Goal: Information Seeking & Learning: Learn about a topic

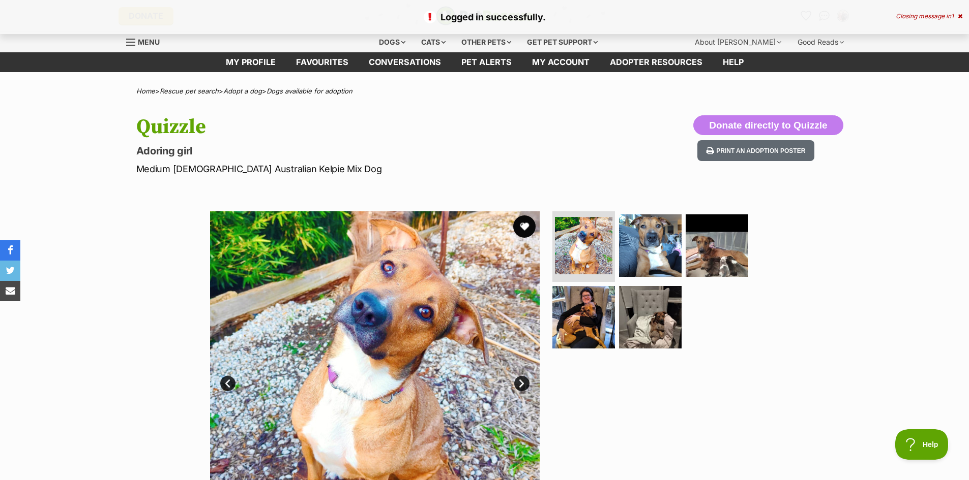
click at [525, 226] on button "favourite" at bounding box center [524, 227] width 22 height 22
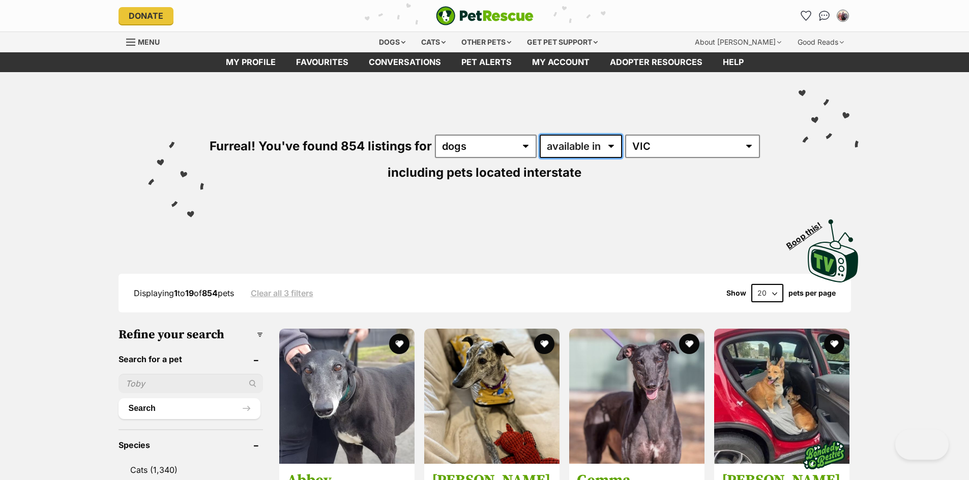
click at [611, 146] on select "available in located in" at bounding box center [580, 146] width 82 height 23
select select "disabled"
click at [540, 135] on select "available in located in" at bounding box center [580, 146] width 82 height 23
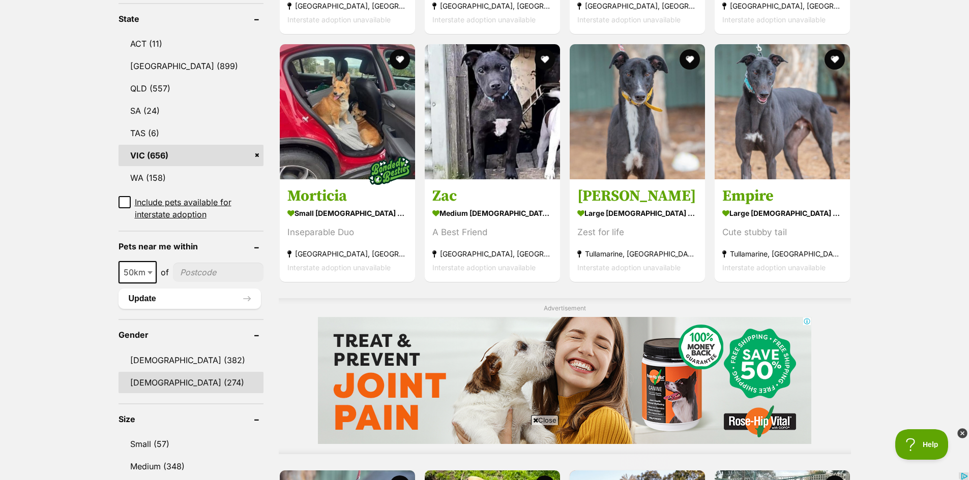
click at [186, 383] on link "Female (274)" at bounding box center [190, 382] width 145 height 21
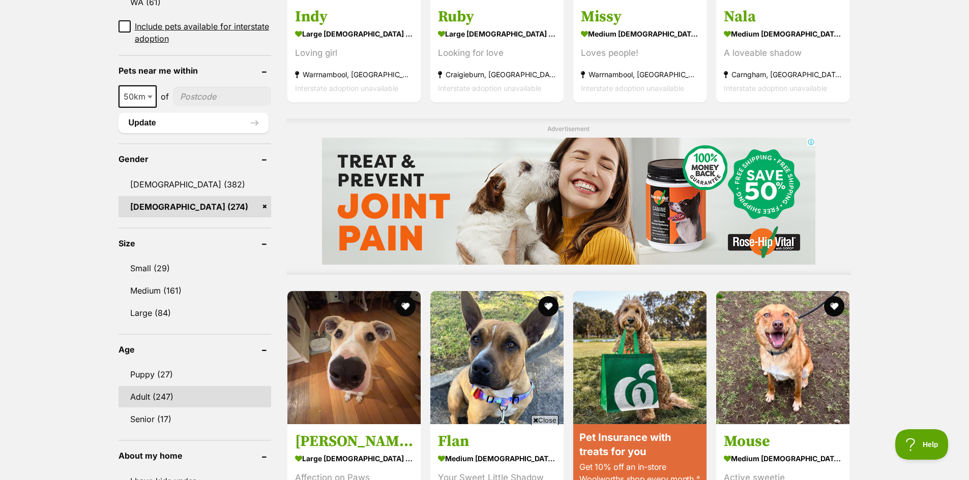
click at [186, 386] on link "Adult (247)" at bounding box center [194, 396] width 153 height 21
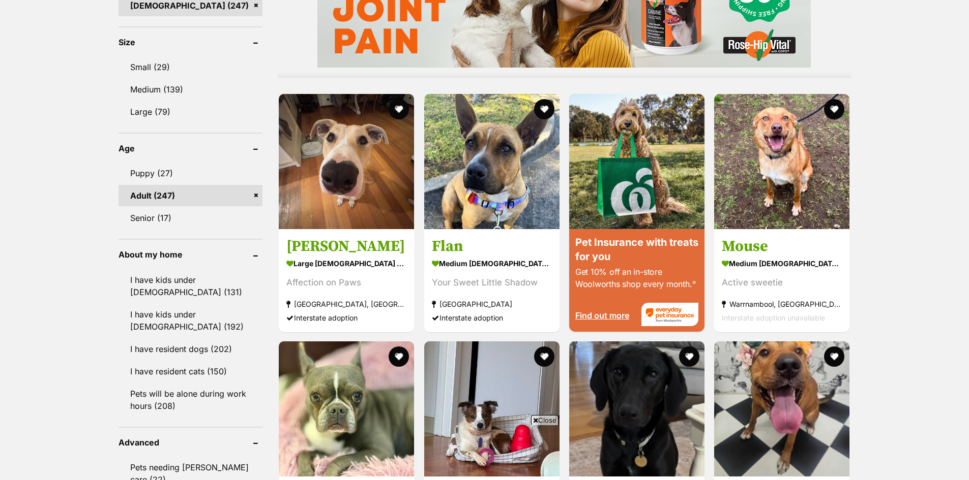
scroll to position [915, 0]
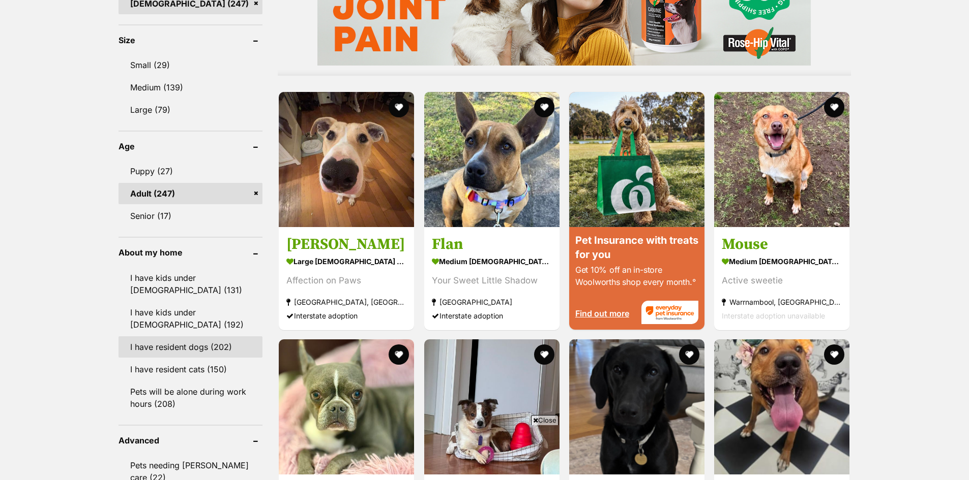
click at [199, 350] on link "I have resident dogs (202)" at bounding box center [190, 347] width 144 height 21
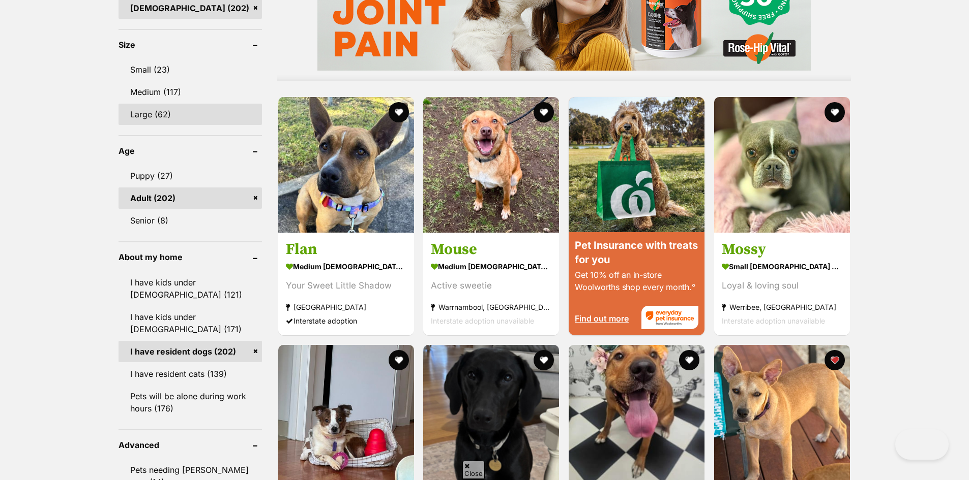
scroll to position [999, 0]
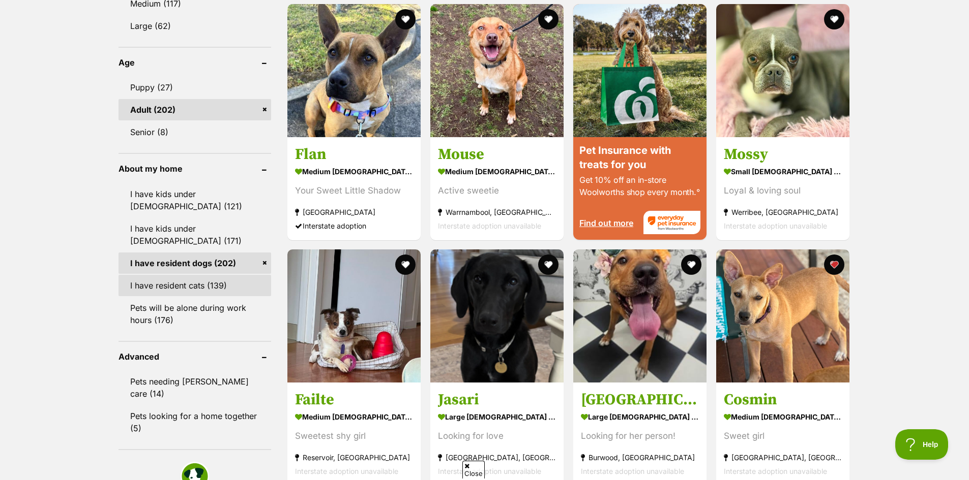
click at [185, 275] on link "I have resident cats (139)" at bounding box center [194, 285] width 153 height 21
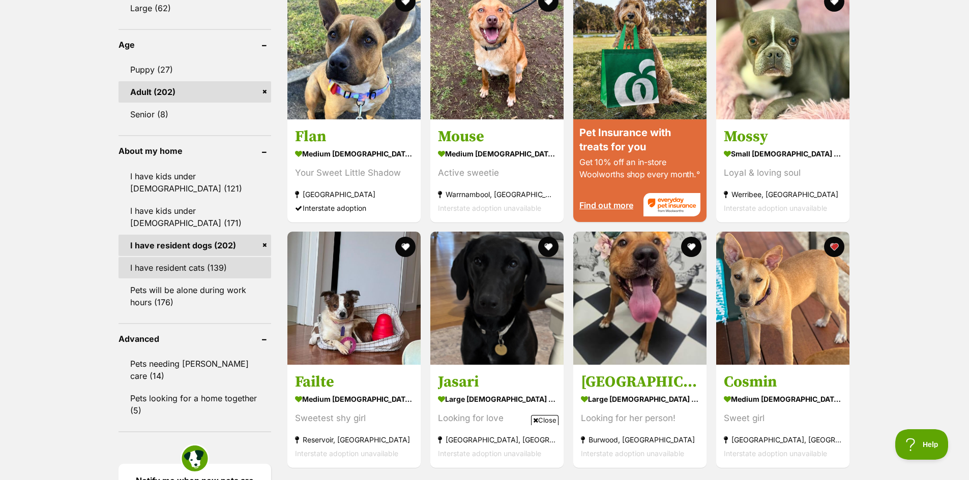
scroll to position [0, 0]
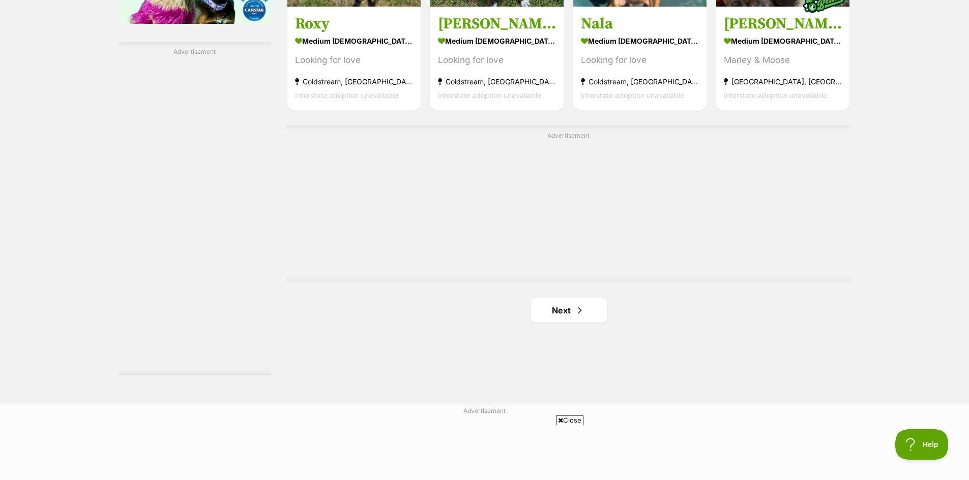
scroll to position [1729, 0]
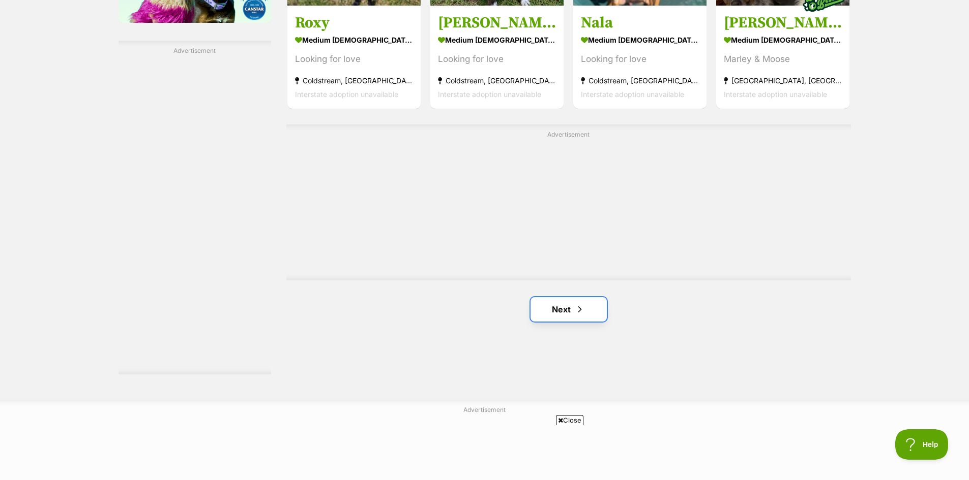
click at [579, 310] on span "Next page" at bounding box center [580, 310] width 10 height 12
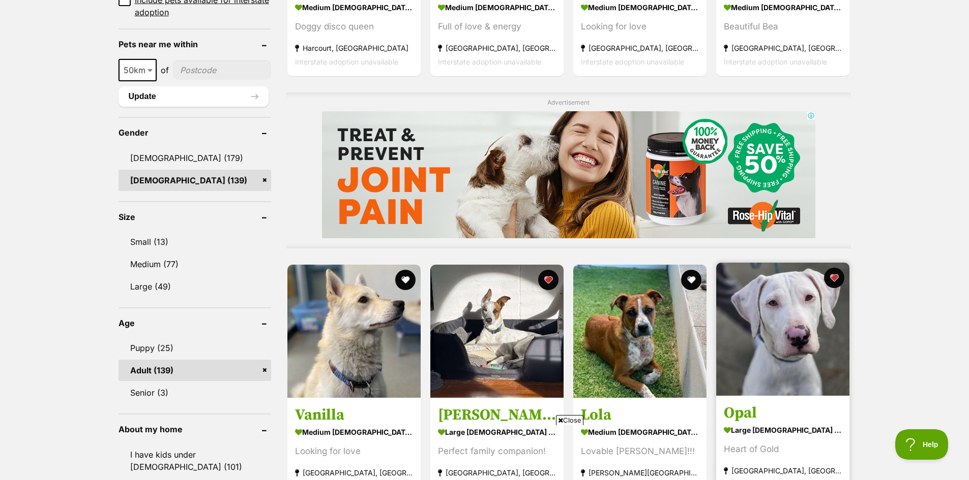
scroll to position [813, 0]
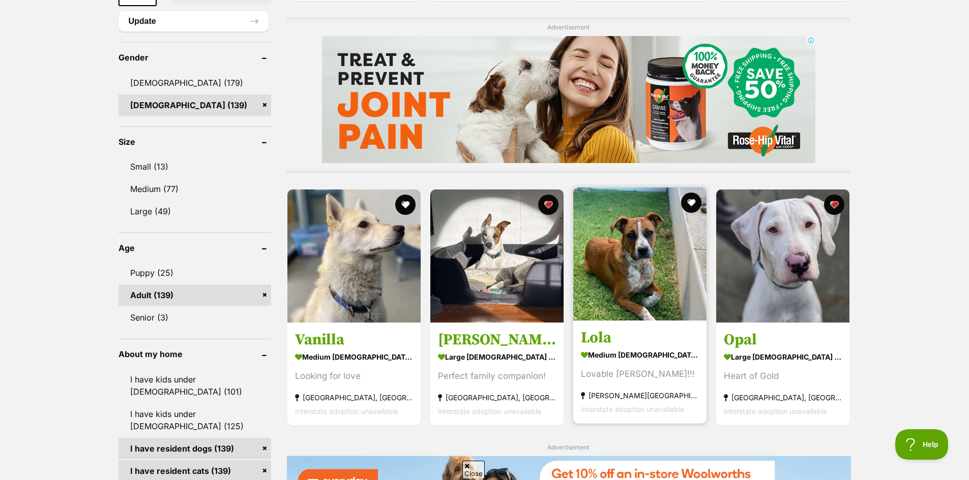
click at [657, 283] on img at bounding box center [639, 254] width 133 height 133
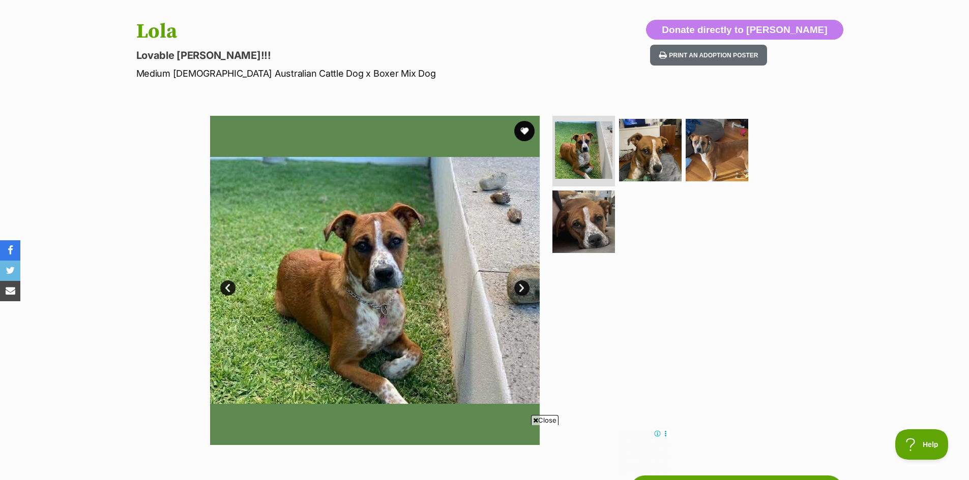
scroll to position [51, 0]
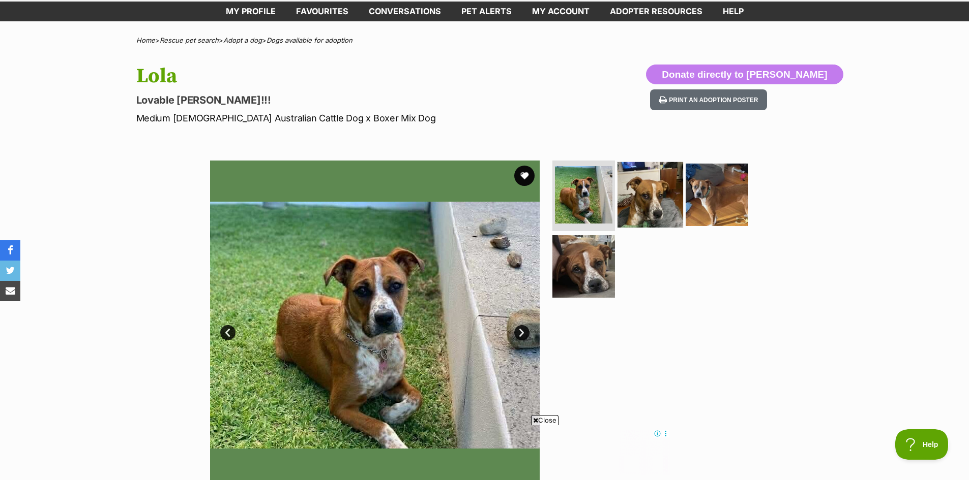
click at [653, 195] on img at bounding box center [650, 195] width 66 height 66
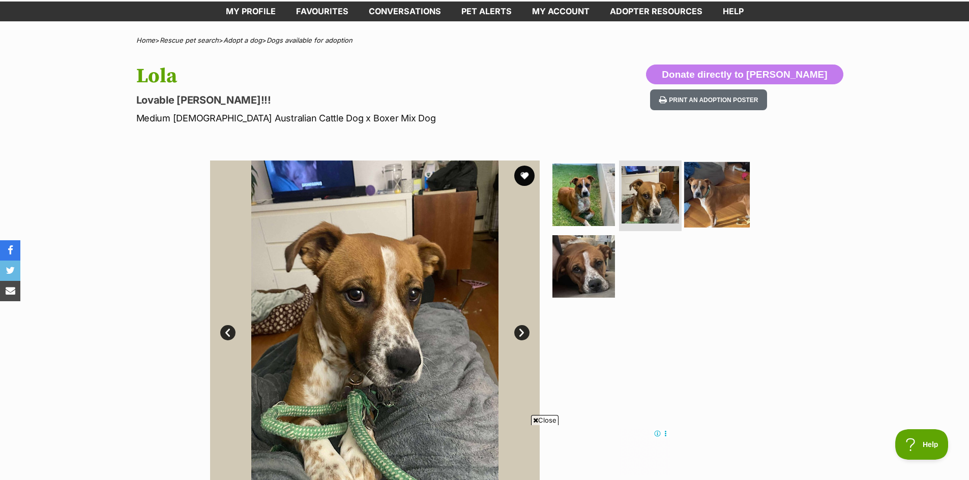
click at [705, 199] on img at bounding box center [717, 195] width 66 height 66
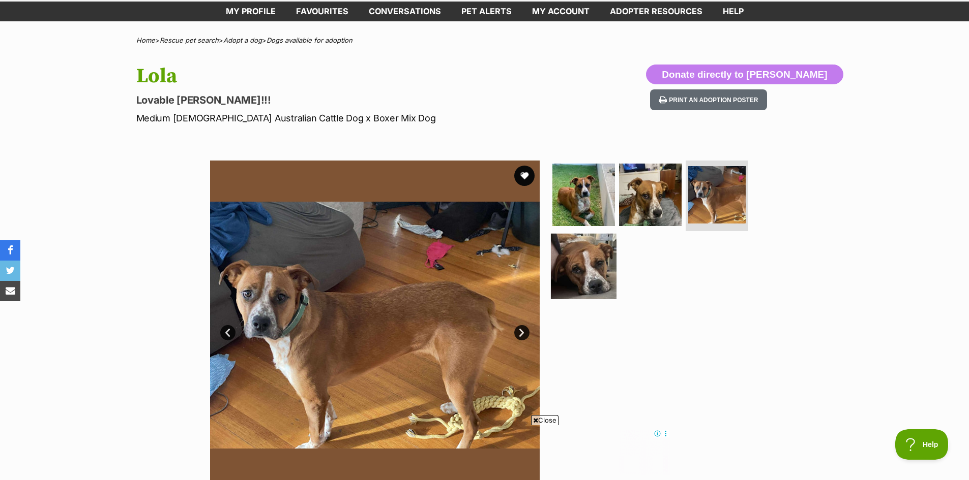
click at [590, 248] on img at bounding box center [584, 267] width 66 height 66
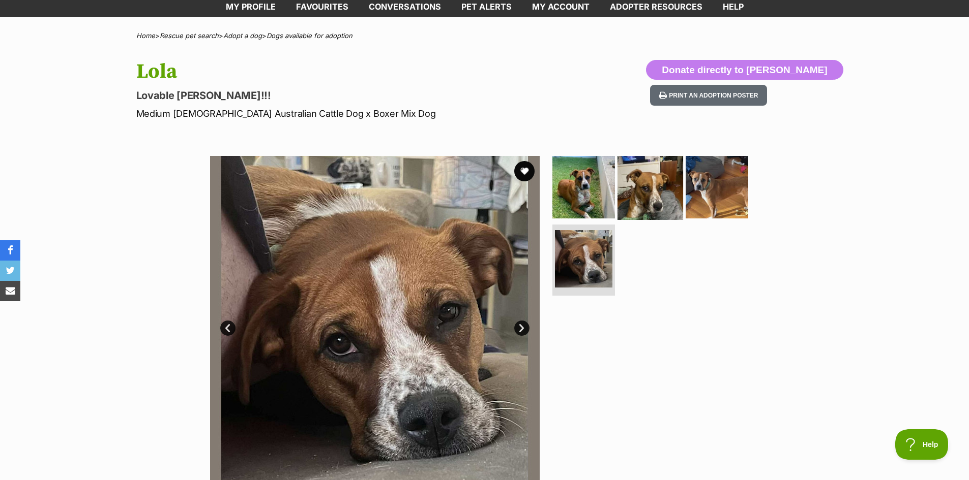
scroll to position [0, 0]
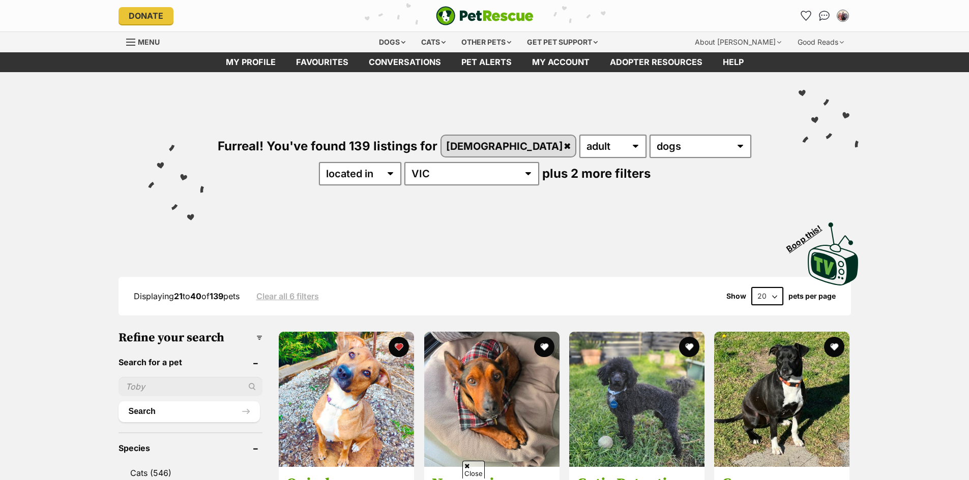
drag, startPoint x: 0, startPoint y: 0, endPoint x: 690, endPoint y: 123, distance: 700.8
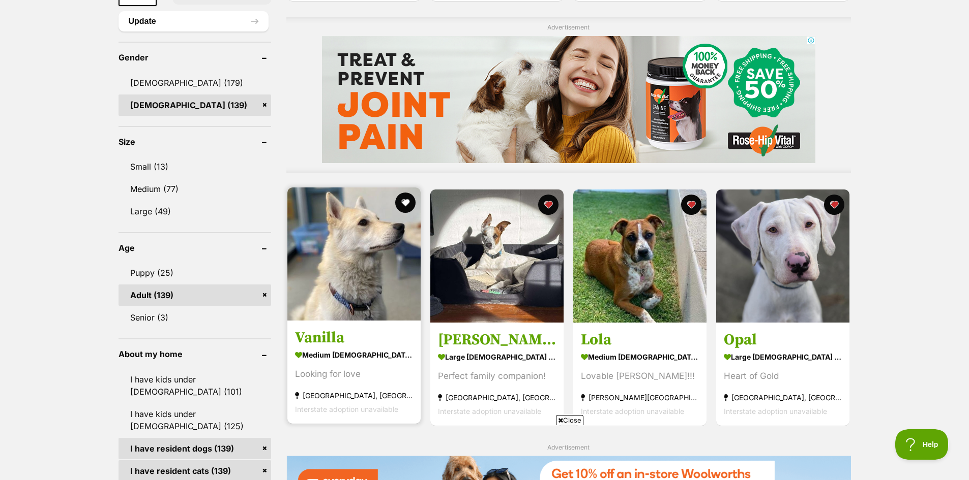
click at [349, 299] on img at bounding box center [353, 254] width 133 height 133
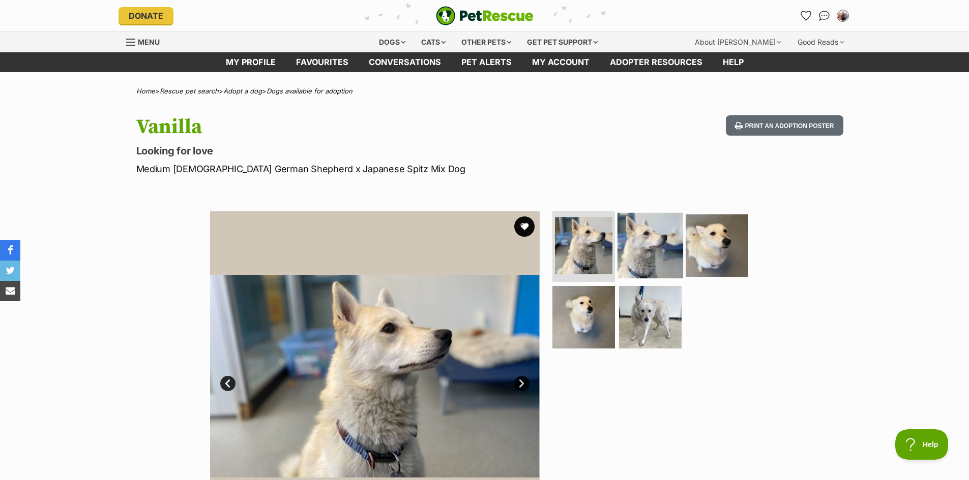
click at [659, 250] on img at bounding box center [650, 246] width 66 height 66
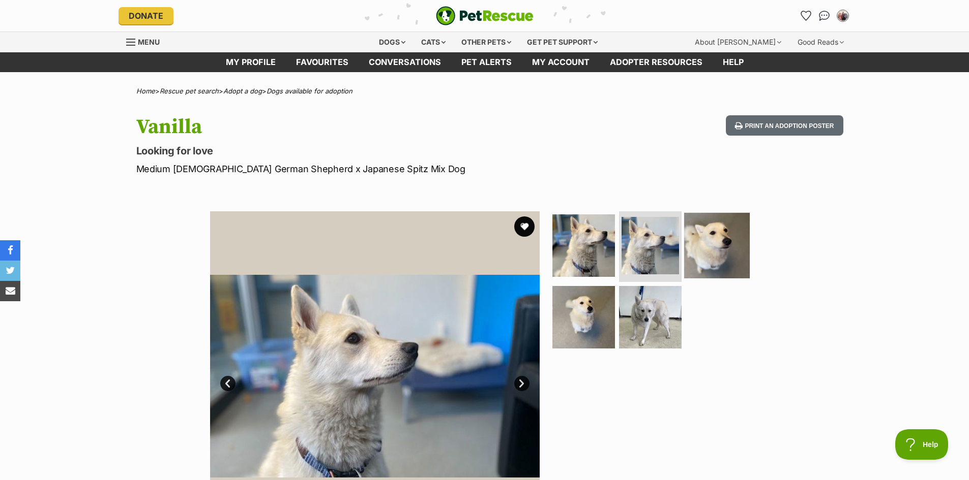
click at [715, 254] on img at bounding box center [717, 246] width 66 height 66
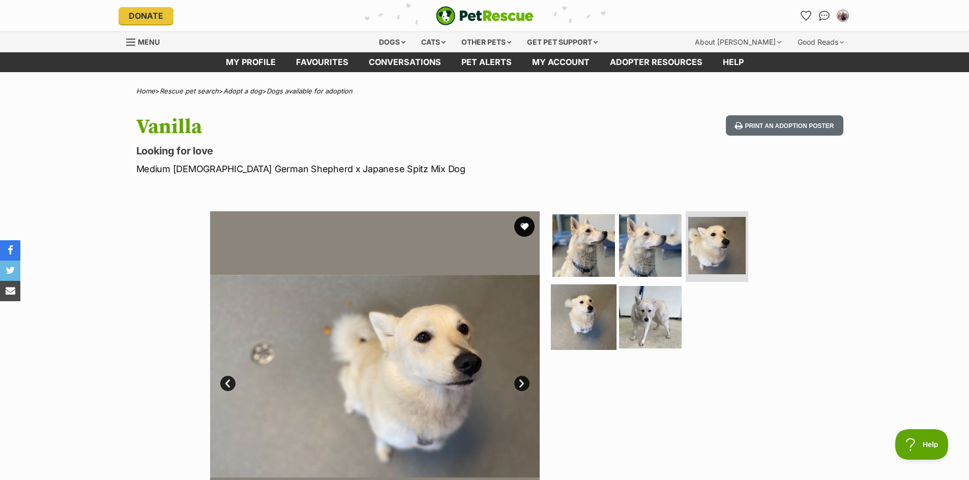
click at [575, 296] on img at bounding box center [584, 318] width 66 height 66
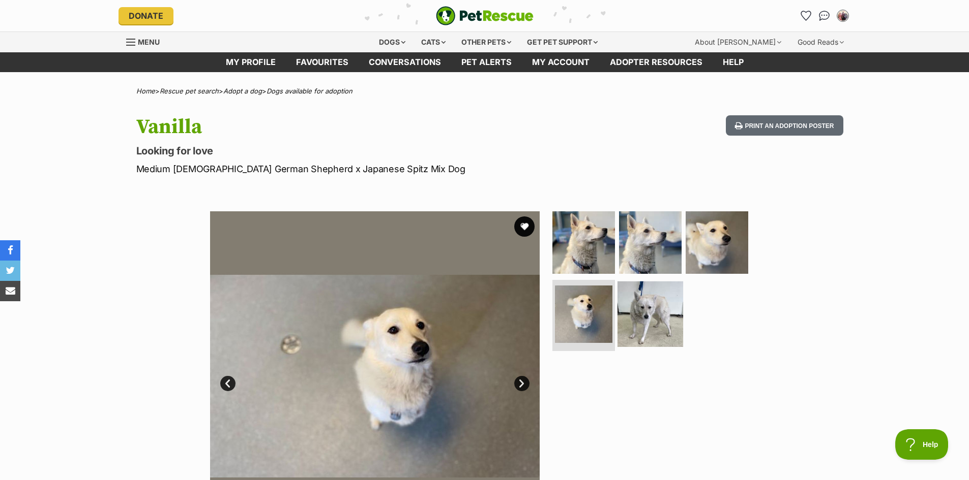
click at [637, 308] on img at bounding box center [650, 315] width 66 height 66
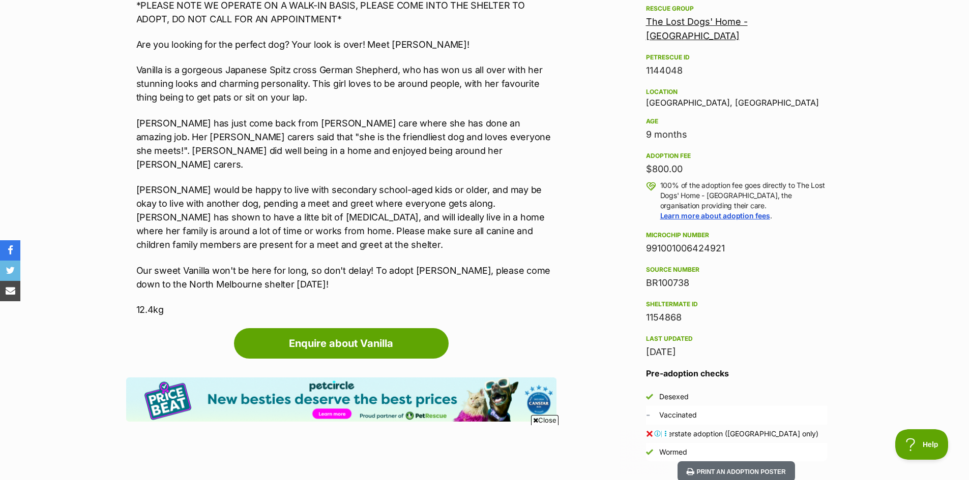
scroll to position [610, 0]
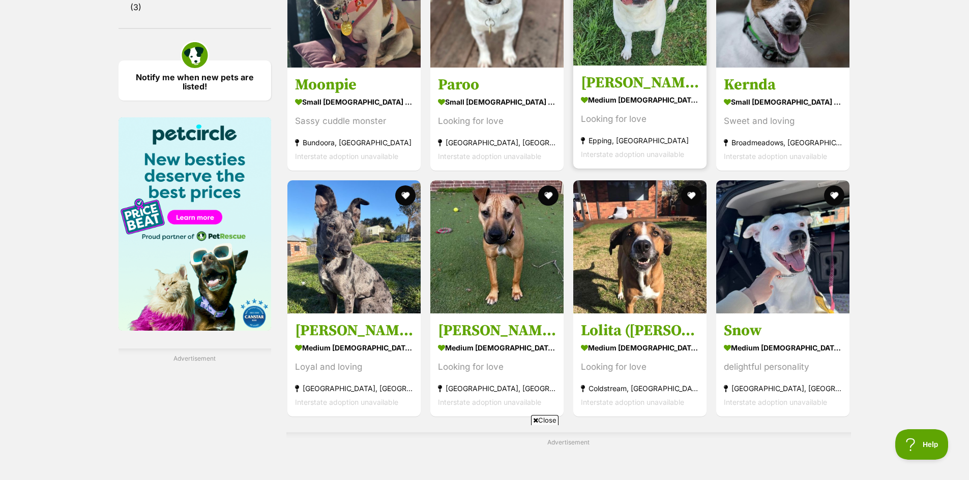
scroll to position [1424, 0]
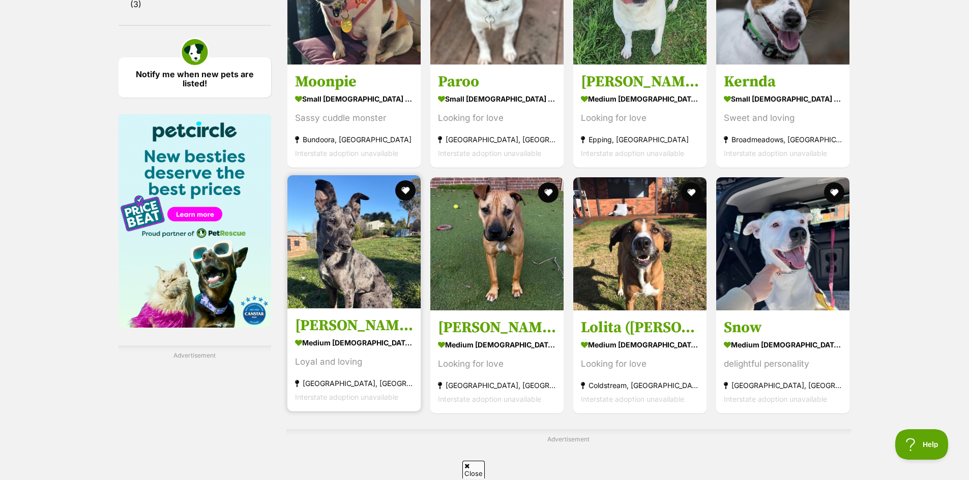
click at [358, 279] on img at bounding box center [353, 241] width 133 height 133
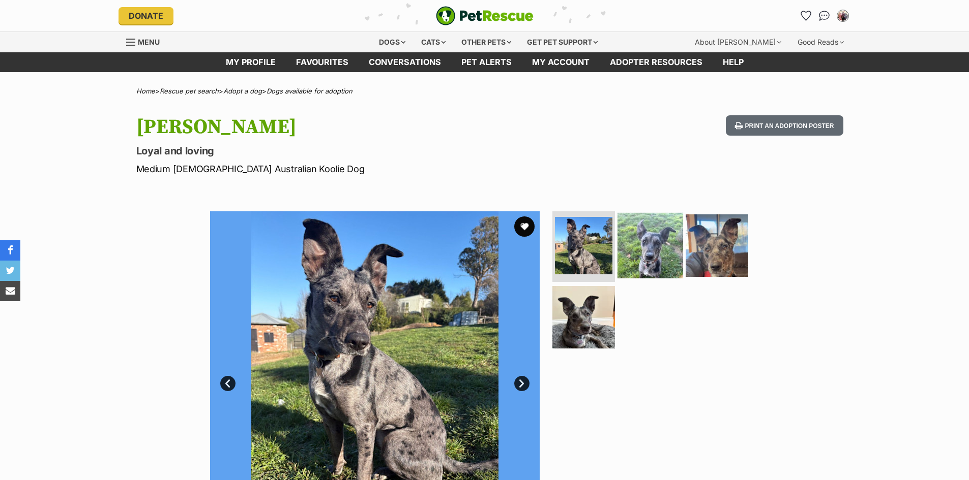
click at [633, 258] on img at bounding box center [650, 246] width 66 height 66
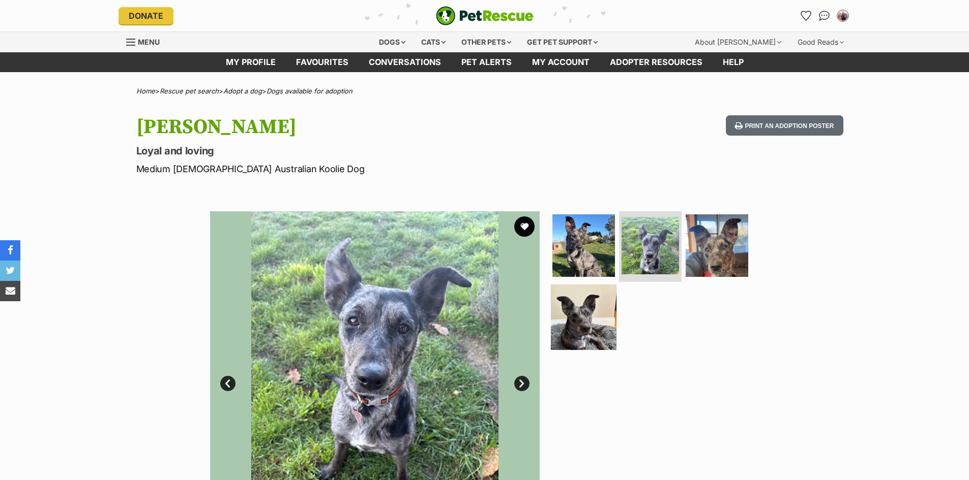
click at [579, 329] on img at bounding box center [584, 318] width 66 height 66
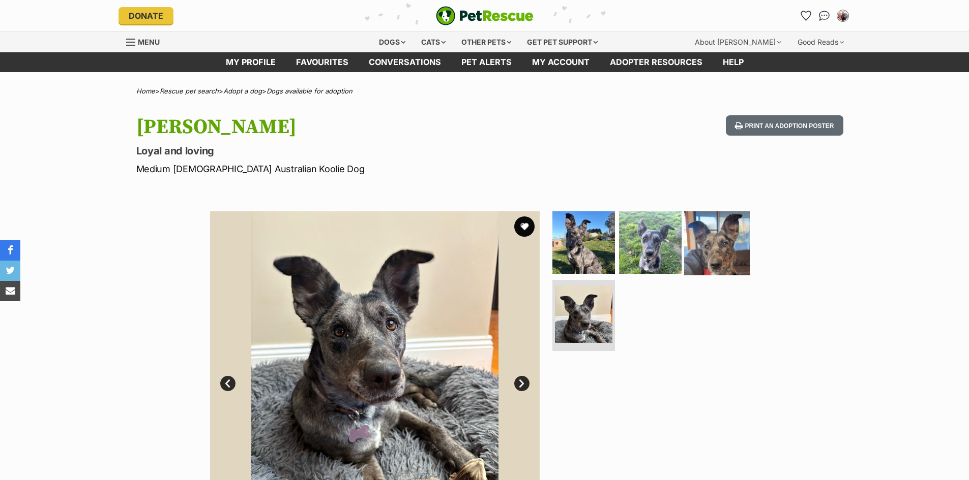
click at [722, 253] on img at bounding box center [717, 242] width 66 height 66
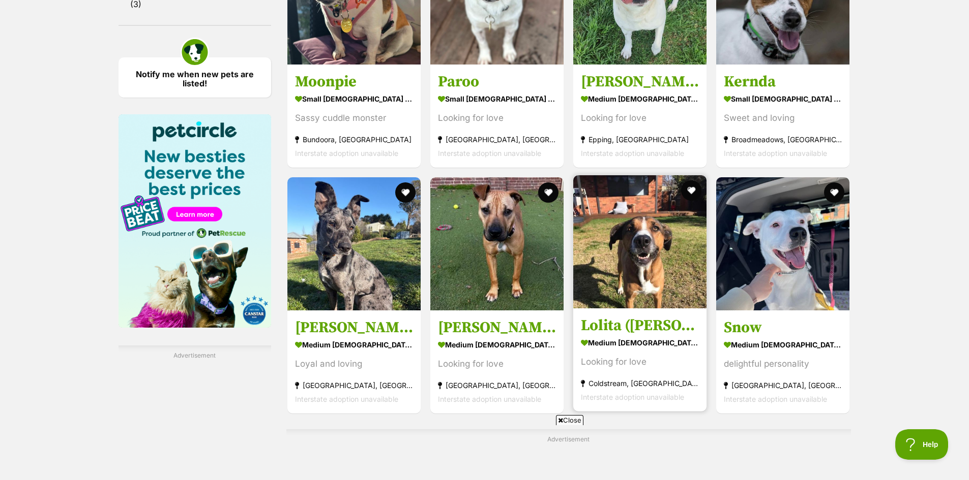
click at [665, 284] on img at bounding box center [639, 241] width 133 height 133
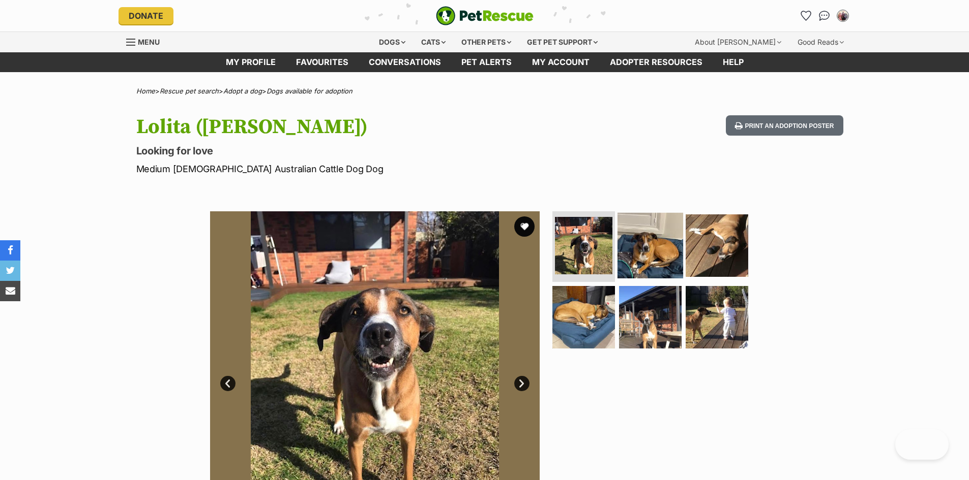
click at [635, 255] on img at bounding box center [650, 246] width 66 height 66
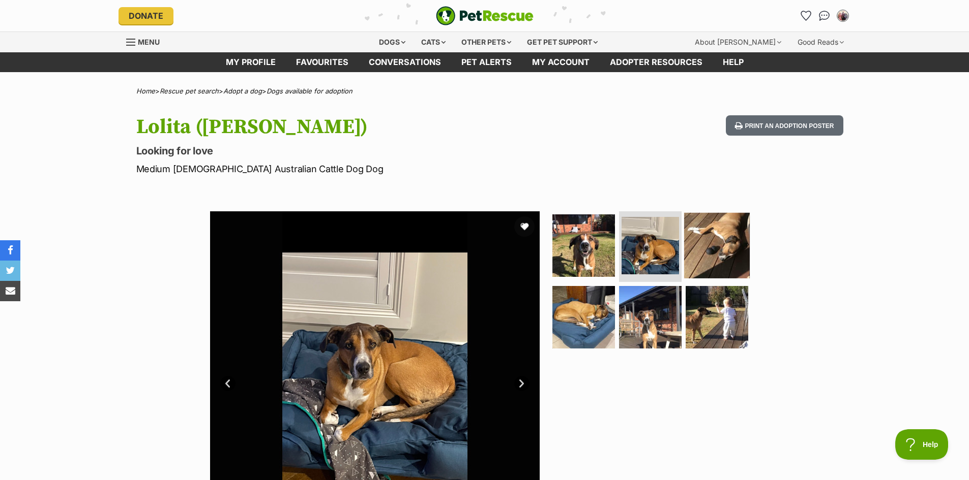
click at [712, 259] on img at bounding box center [717, 246] width 66 height 66
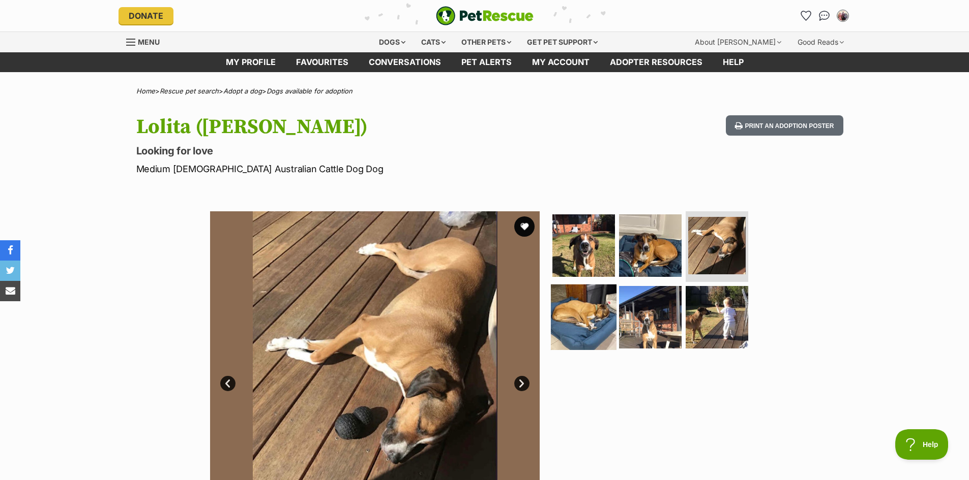
click at [576, 318] on img at bounding box center [584, 318] width 66 height 66
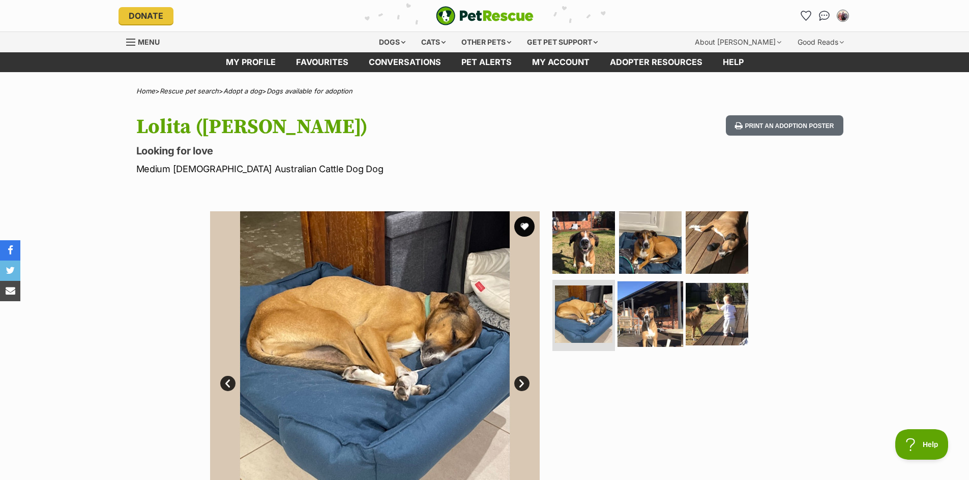
click at [644, 320] on img at bounding box center [650, 315] width 66 height 66
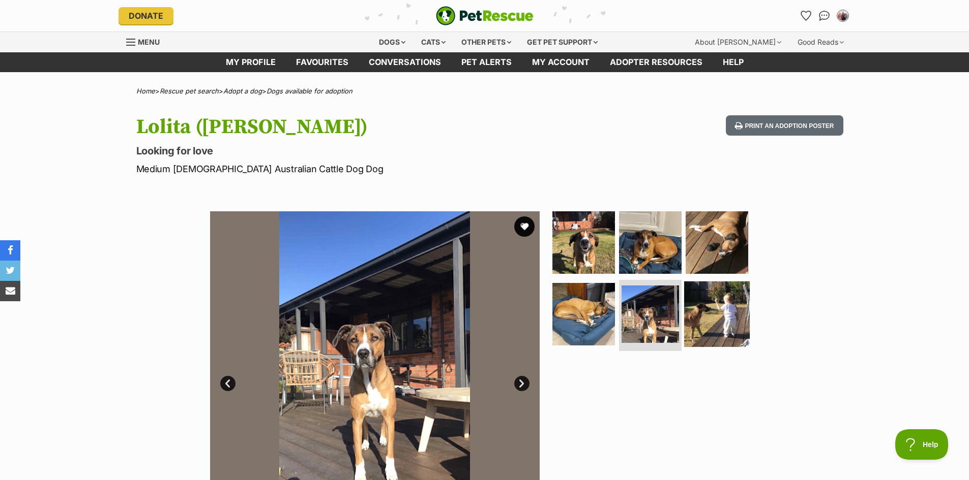
click at [705, 320] on img at bounding box center [717, 315] width 66 height 66
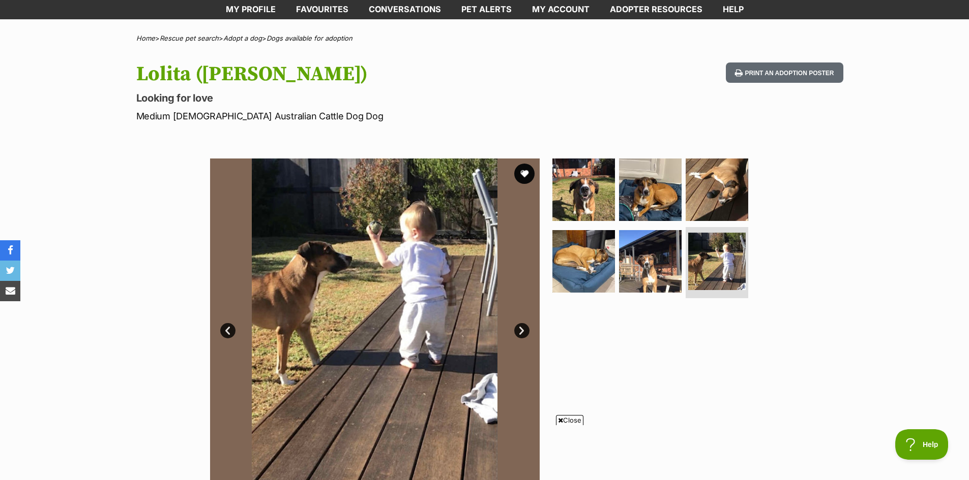
scroll to position [51, 0]
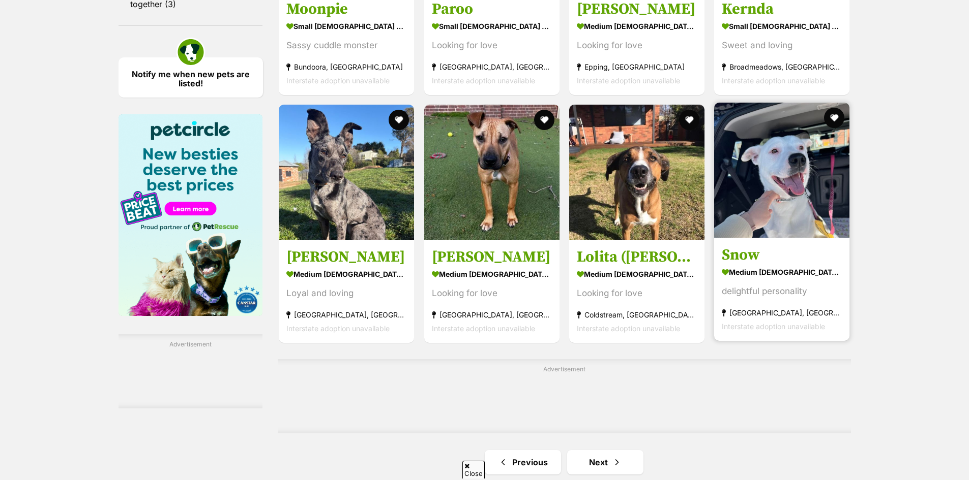
click at [814, 216] on img at bounding box center [781, 170] width 135 height 135
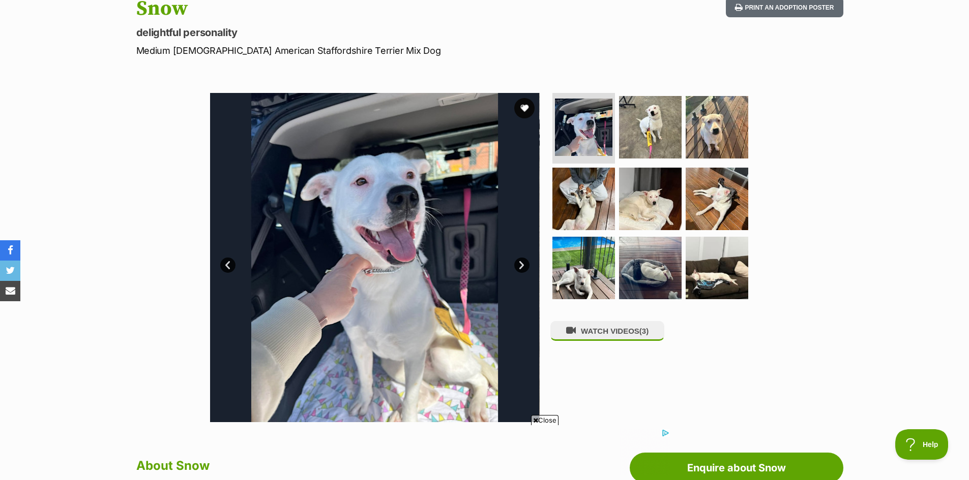
scroll to position [102, 0]
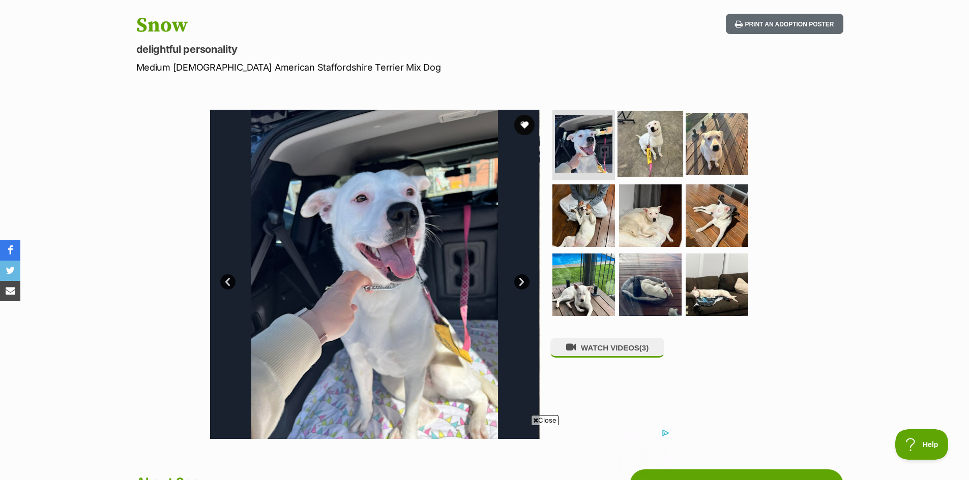
click at [637, 152] on img at bounding box center [650, 144] width 66 height 66
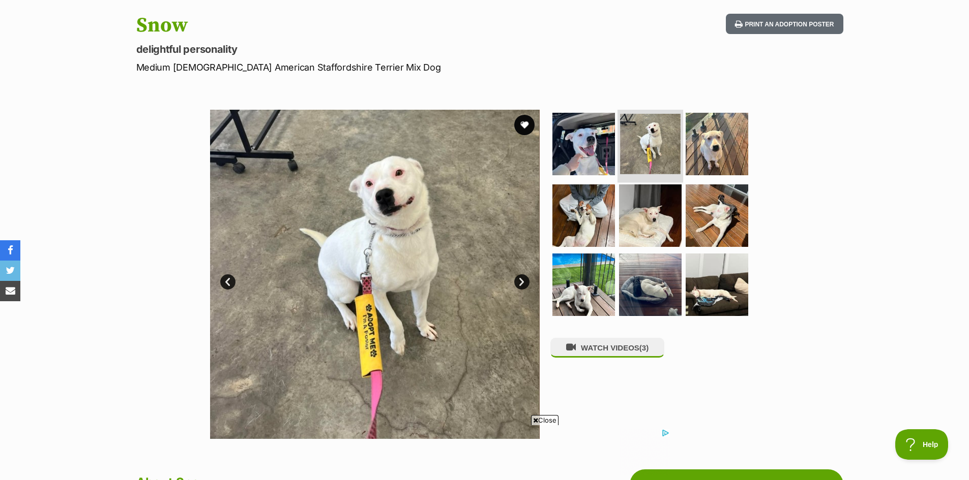
scroll to position [0, 0]
click at [709, 154] on img at bounding box center [717, 144] width 66 height 66
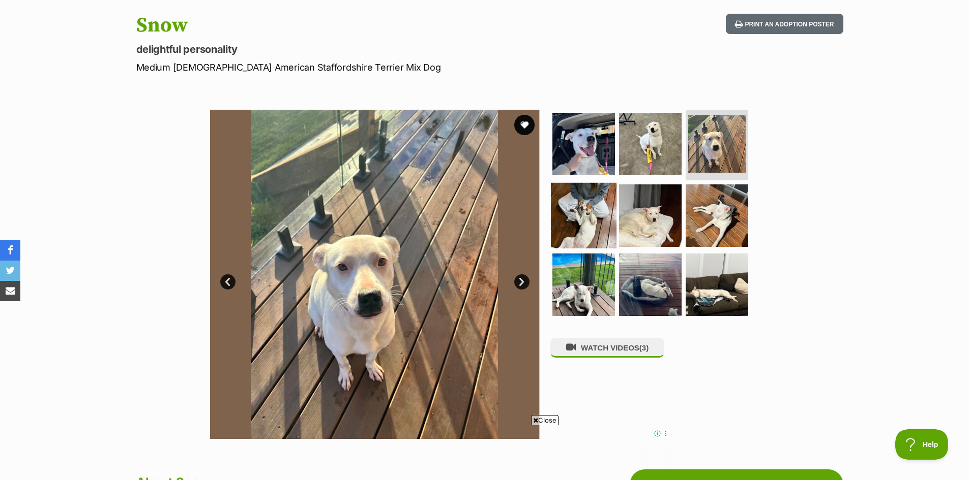
click at [571, 209] on img at bounding box center [584, 216] width 66 height 66
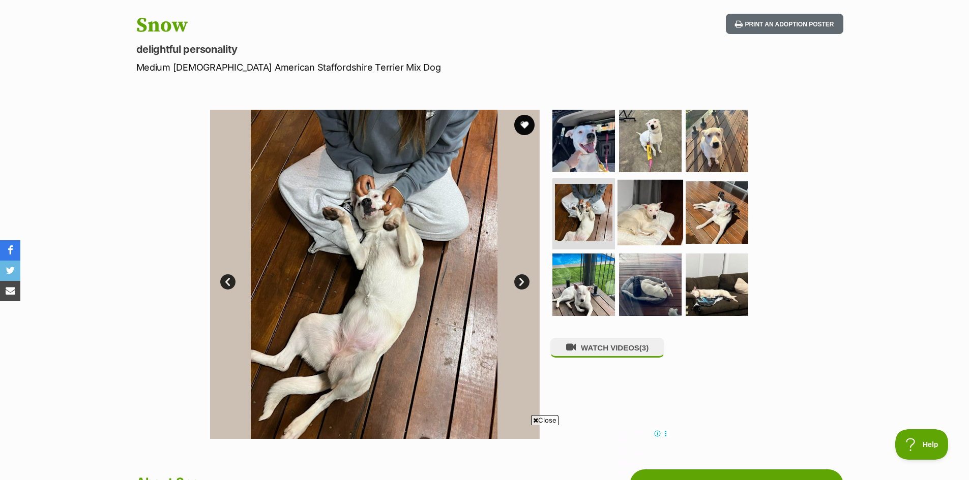
click at [644, 217] on img at bounding box center [650, 213] width 66 height 66
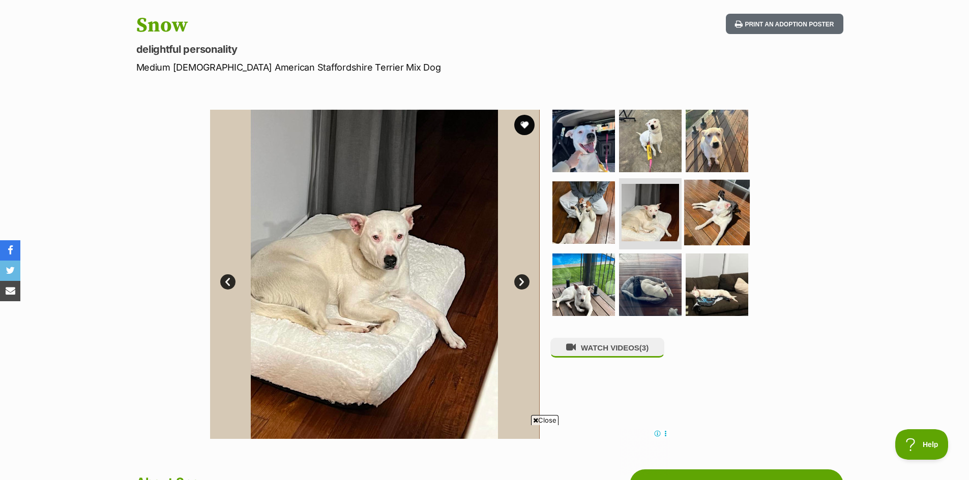
click at [722, 222] on img at bounding box center [717, 213] width 66 height 66
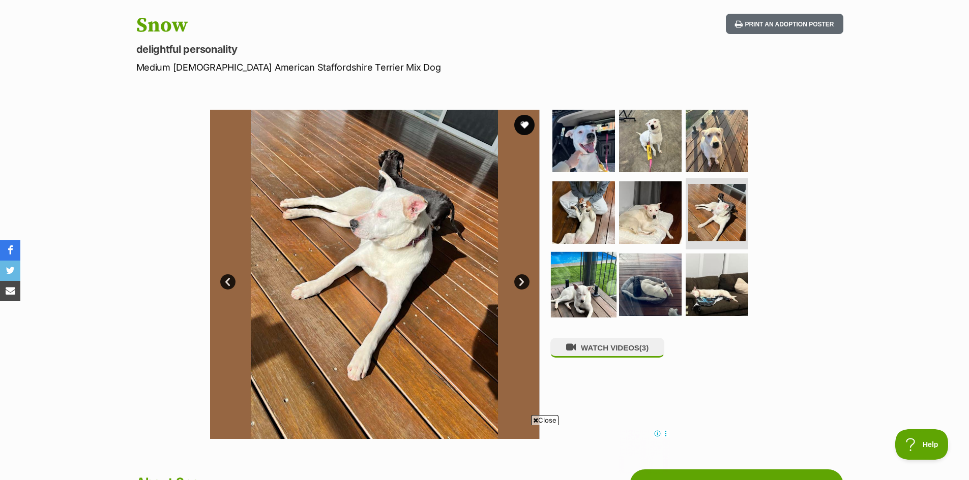
click at [589, 281] on img at bounding box center [584, 285] width 66 height 66
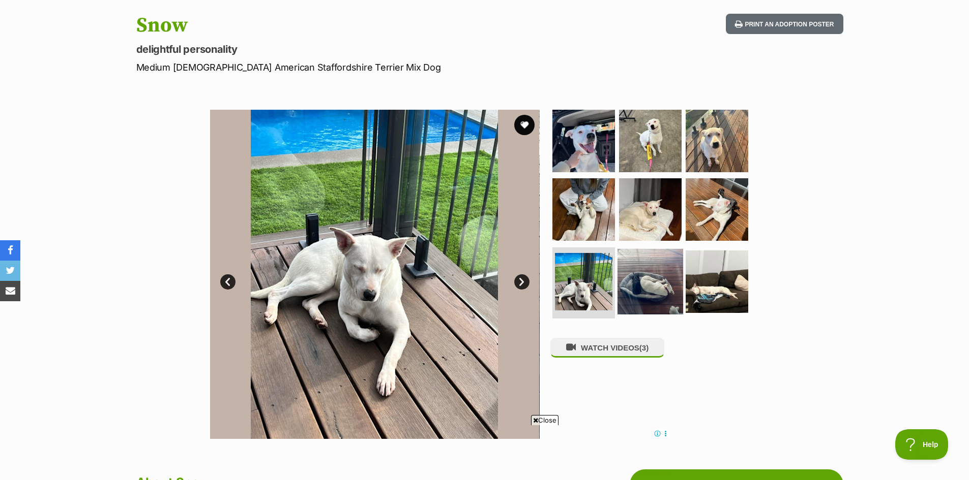
click at [641, 287] on img at bounding box center [650, 282] width 66 height 66
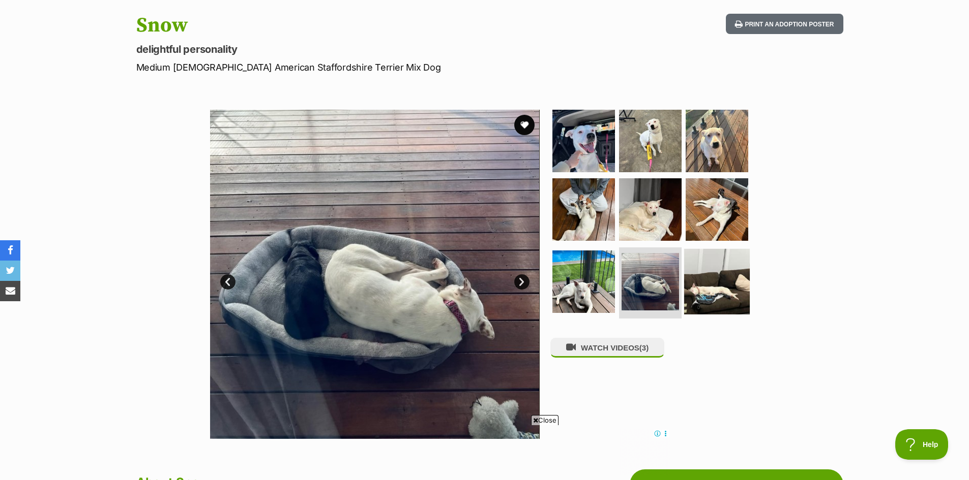
click at [698, 289] on img at bounding box center [717, 282] width 66 height 66
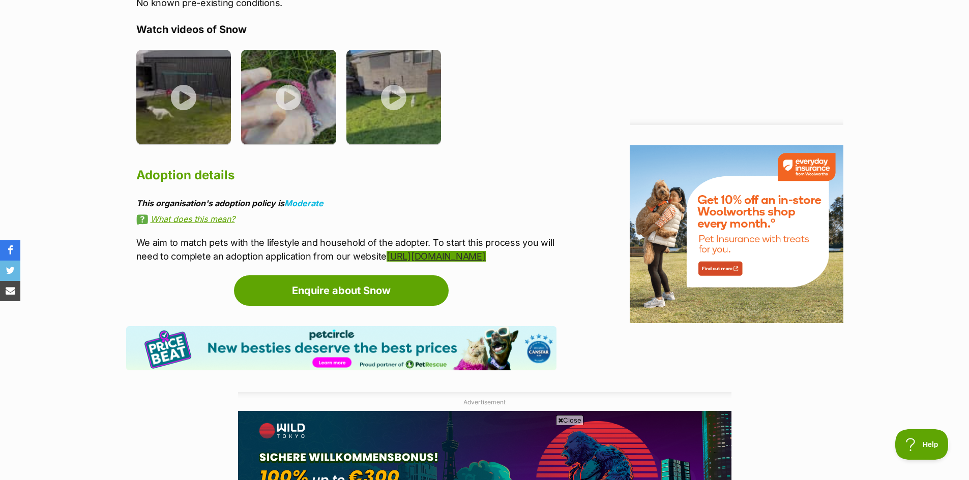
click at [386, 251] on link "https://foundhearts.com.au/forms/adoption-application-form/" at bounding box center [435, 256] width 99 height 11
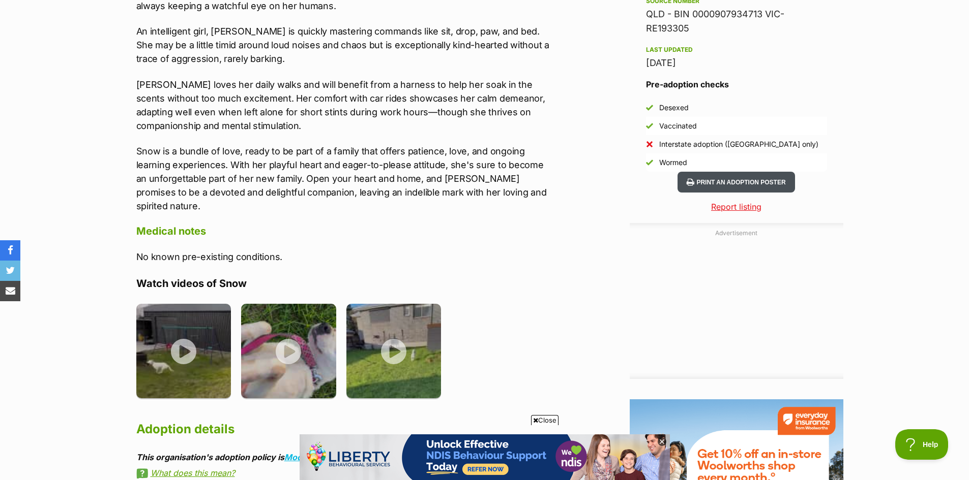
click at [772, 183] on button "Print an adoption poster" at bounding box center [735, 182] width 117 height 21
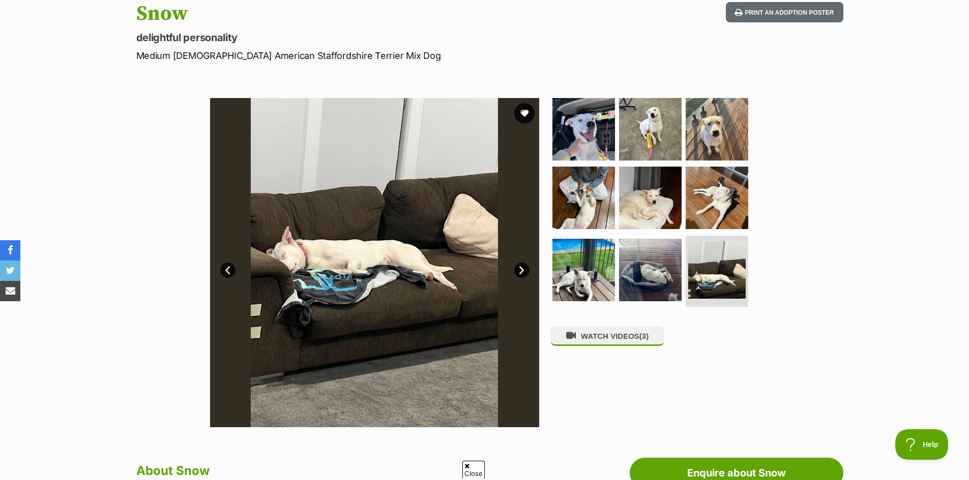
scroll to position [51, 0]
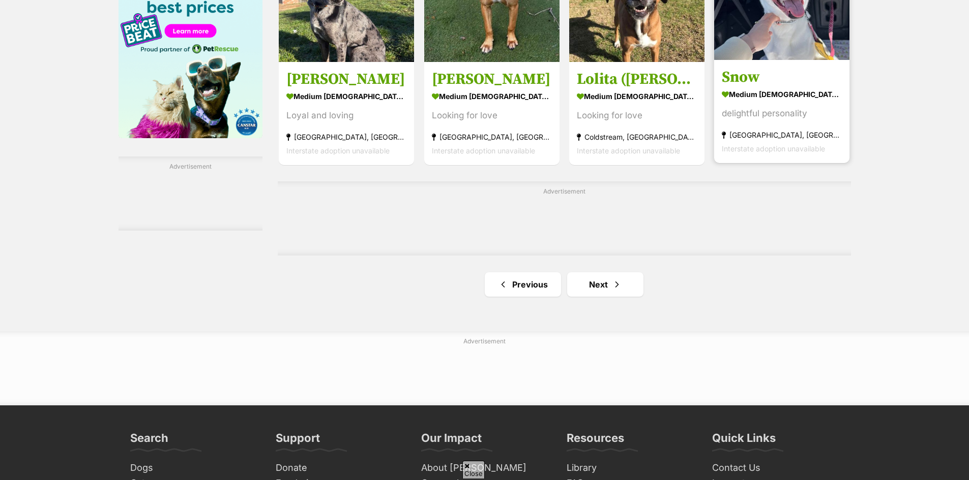
scroll to position [1678, 0]
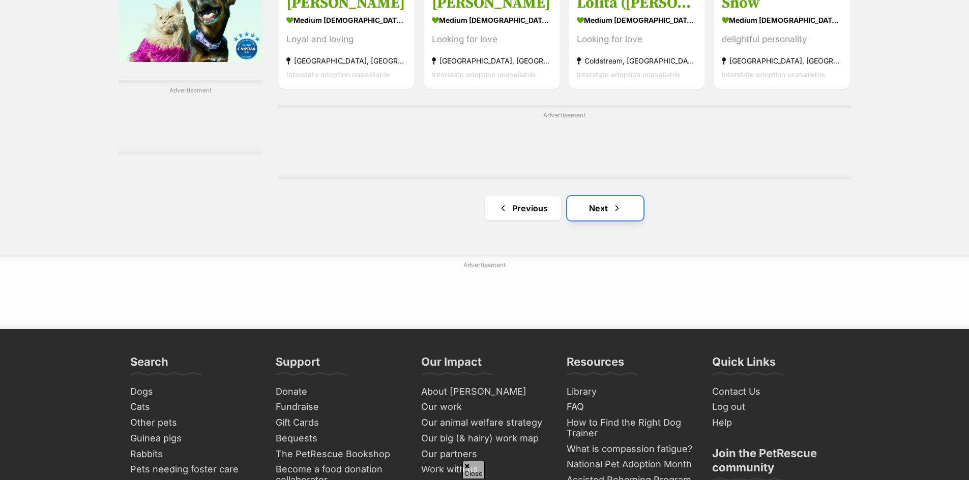
click at [593, 213] on link "Next" at bounding box center [605, 208] width 76 height 24
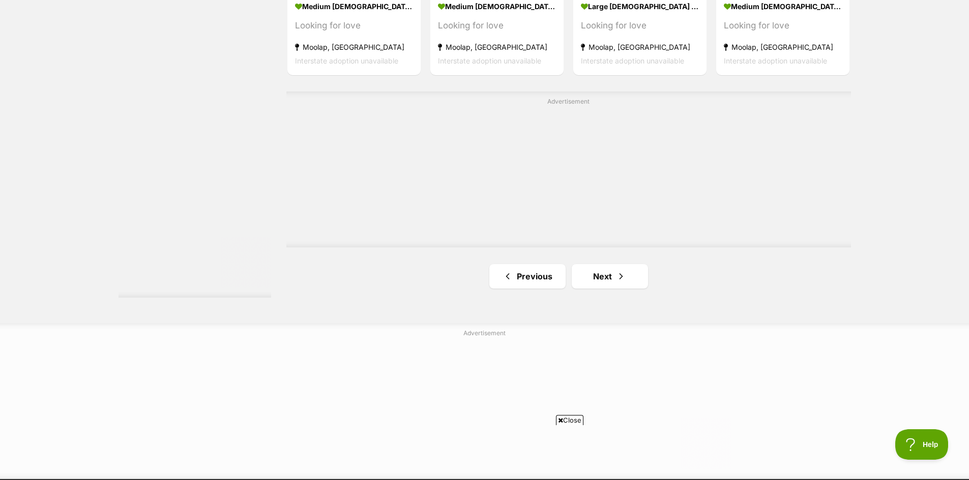
scroll to position [1830, 0]
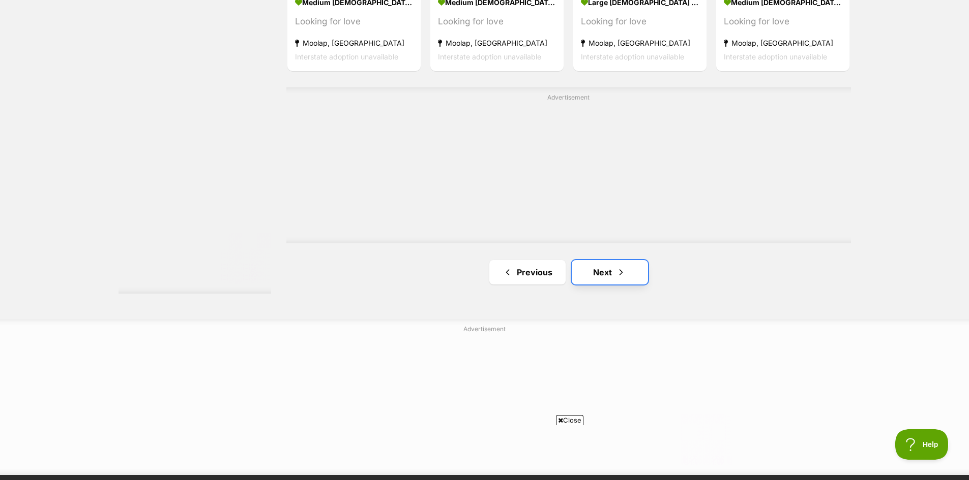
click at [631, 272] on link "Next" at bounding box center [609, 272] width 76 height 24
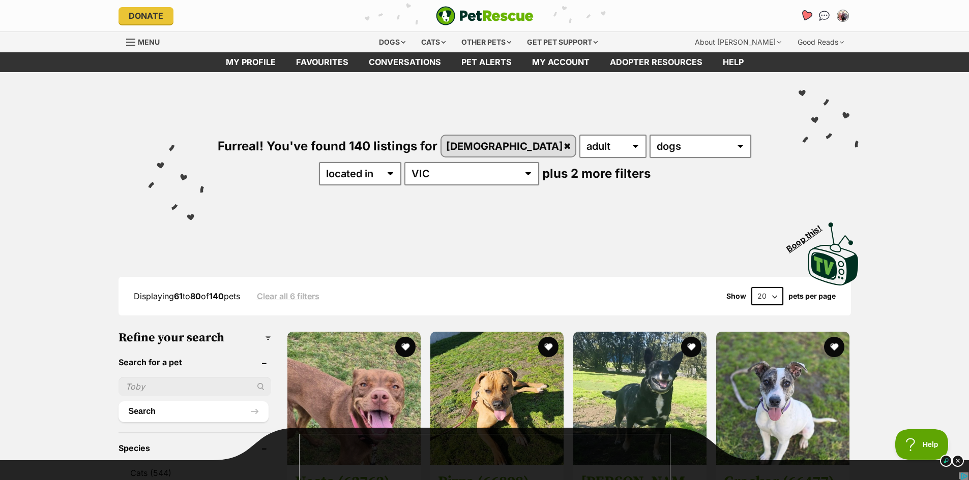
click at [808, 13] on icon "Favourites" at bounding box center [805, 16] width 12 height 12
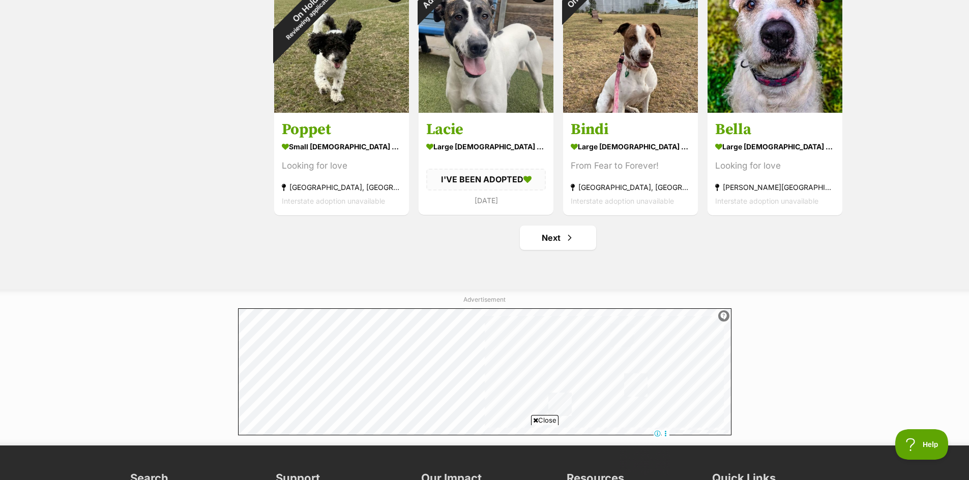
scroll to position [1220, 0]
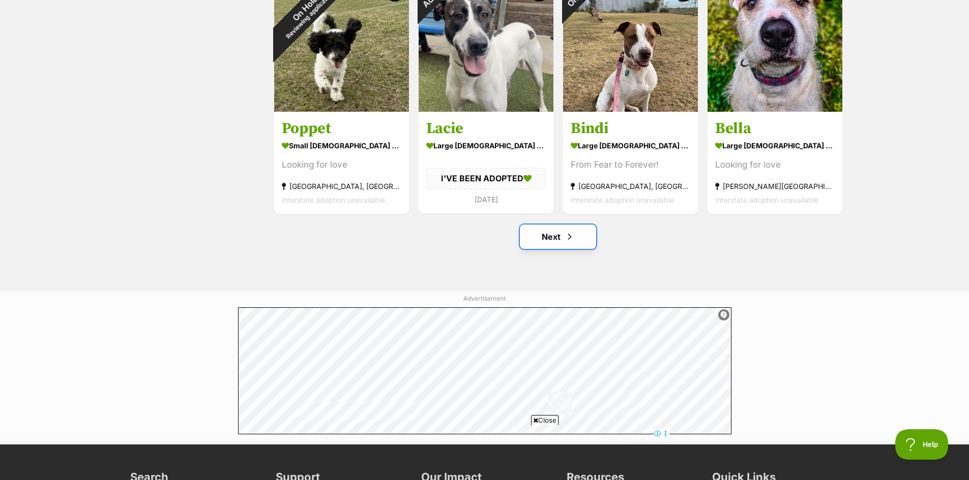
click at [557, 236] on link "Next" at bounding box center [558, 237] width 76 height 24
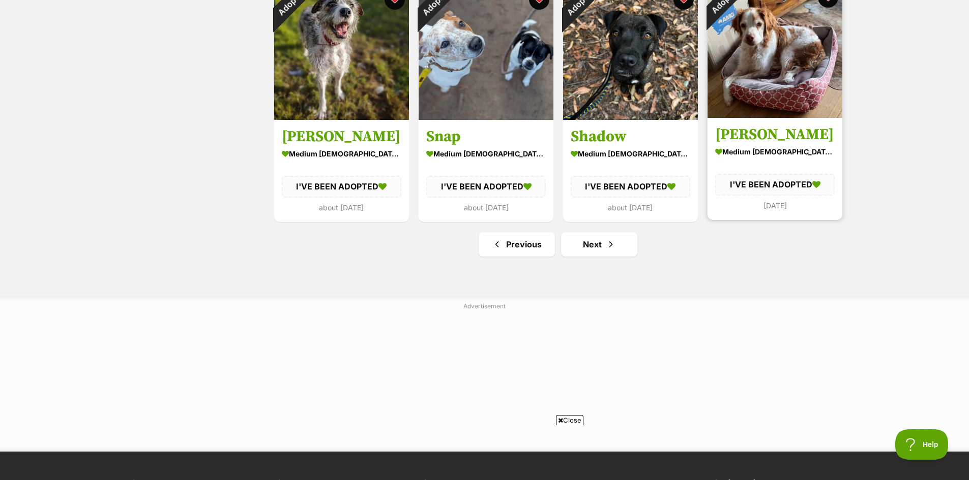
scroll to position [1373, 0]
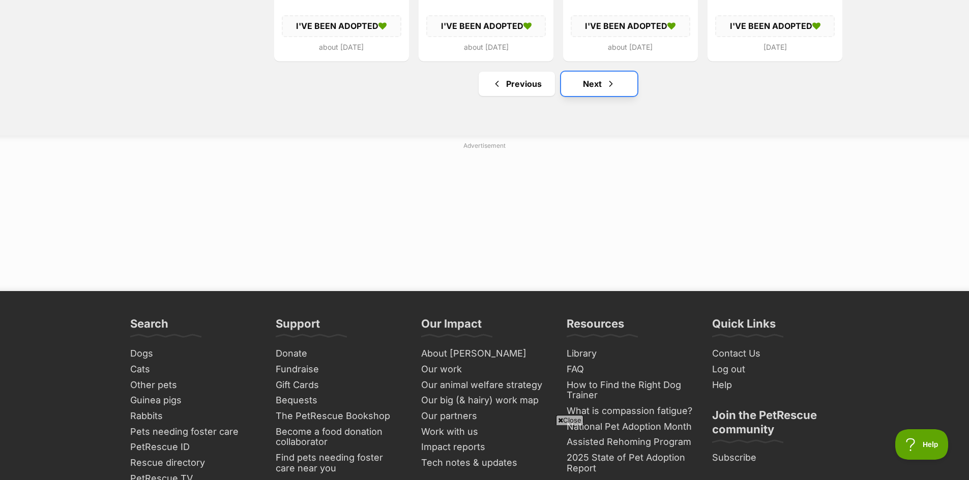
click at [616, 87] on link "Next" at bounding box center [599, 84] width 76 height 24
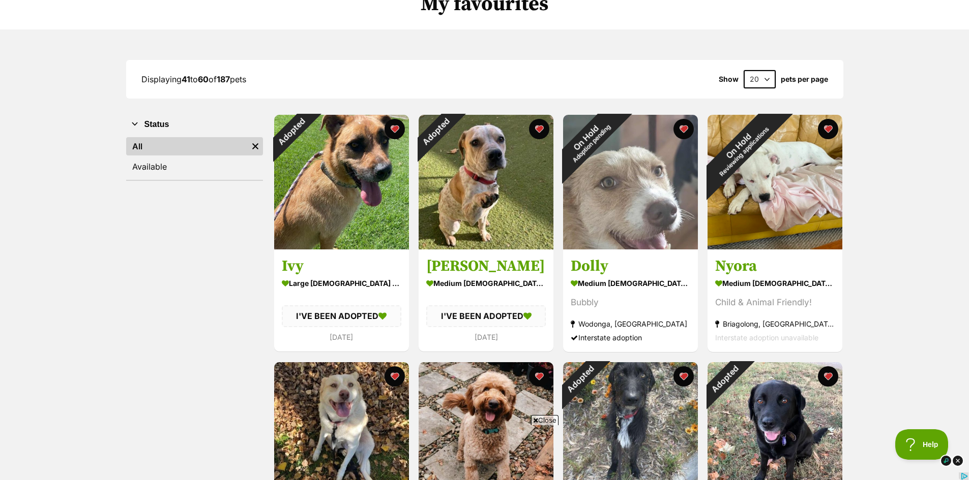
scroll to position [102, 0]
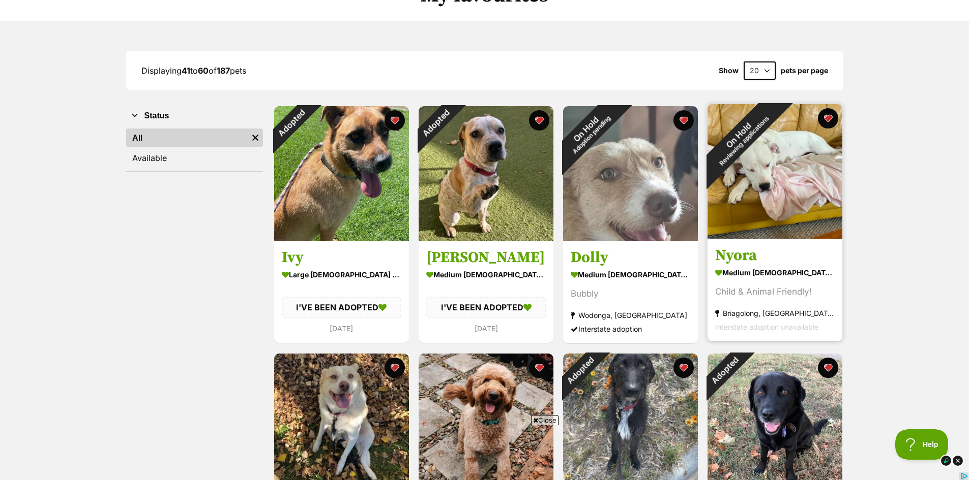
click at [800, 156] on img at bounding box center [774, 171] width 135 height 135
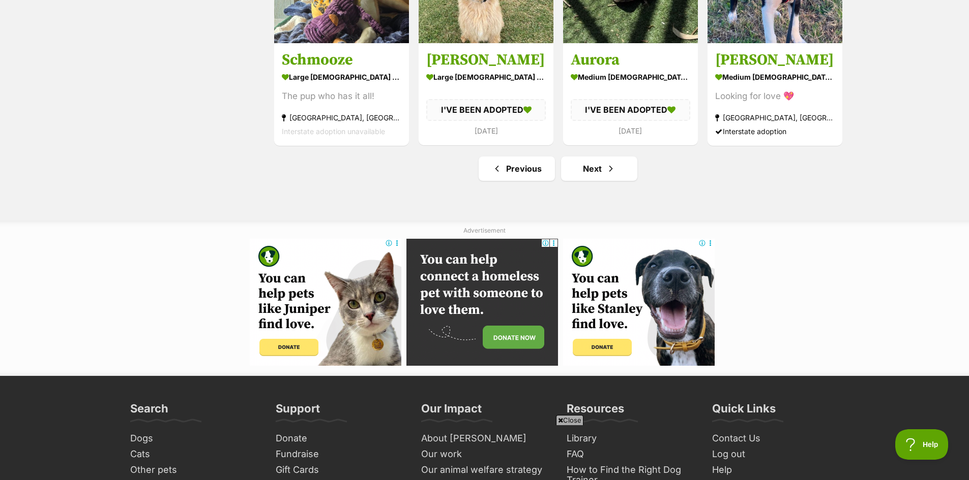
scroll to position [1208, 0]
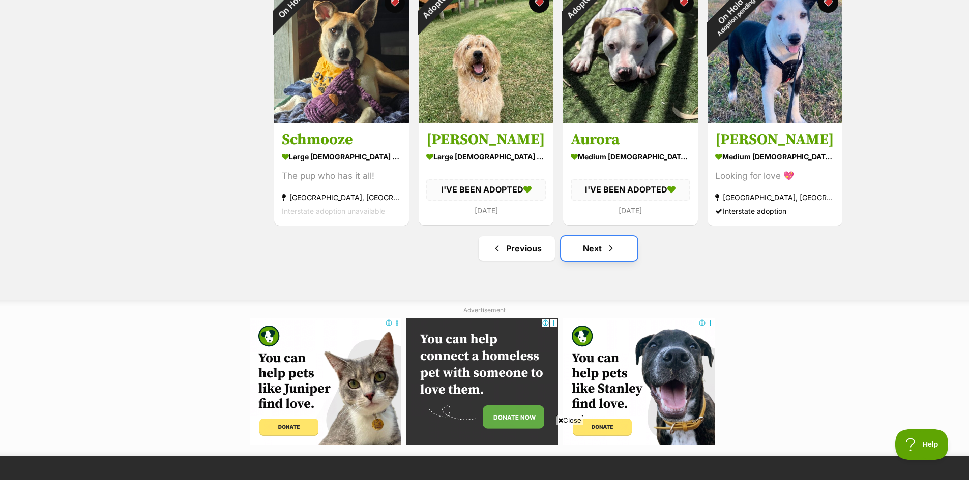
click at [593, 251] on link "Next" at bounding box center [599, 248] width 76 height 24
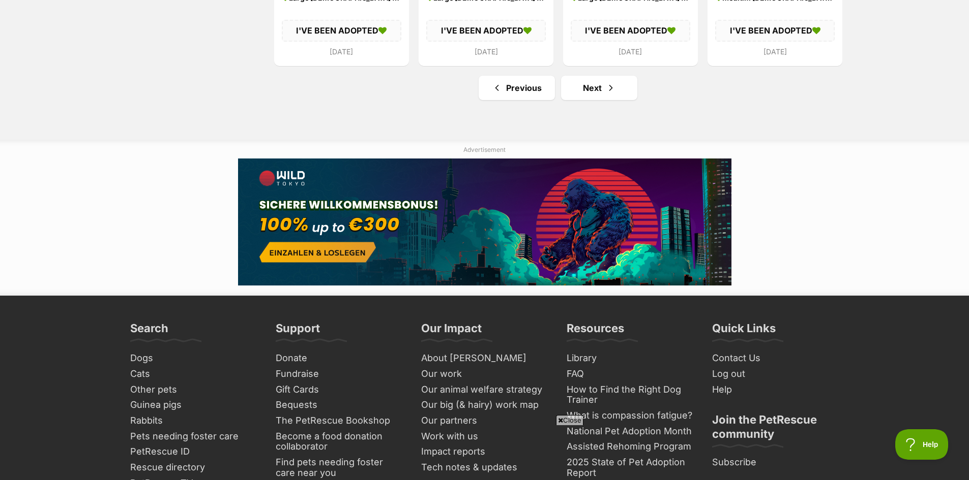
scroll to position [1373, 0]
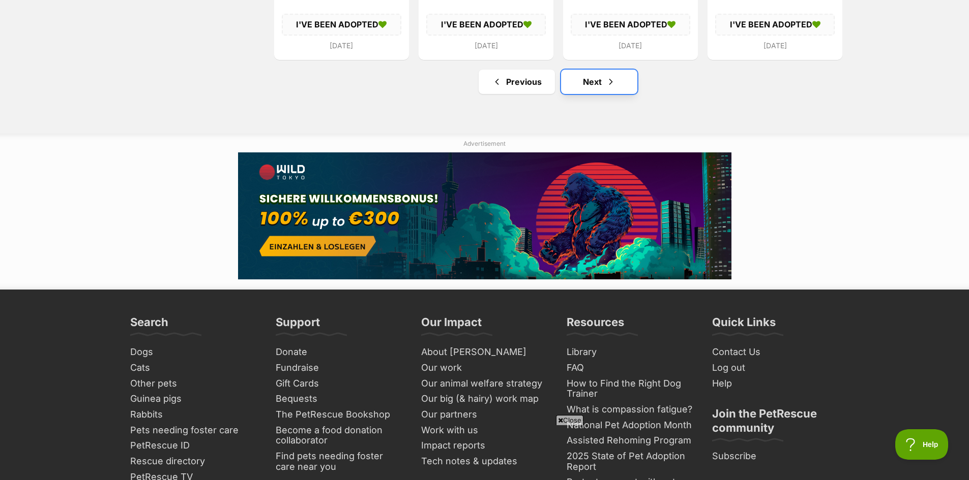
click at [586, 80] on link "Next" at bounding box center [599, 82] width 76 height 24
